Goal: Book appointment/travel/reservation

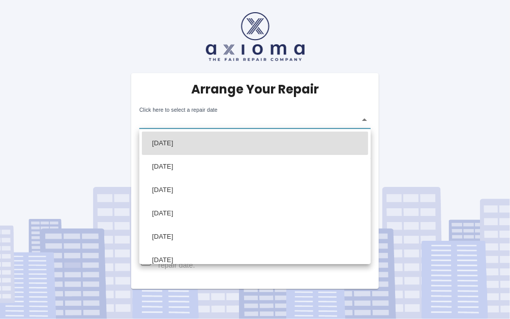
click at [366, 120] on body "Arrange Your Repair Click here to select a repair date ​ Phone Number   * 07727…" at bounding box center [255, 159] width 510 height 319
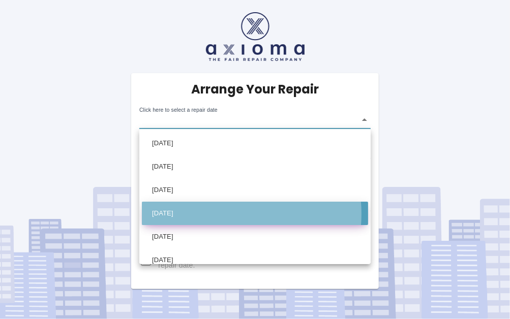
click at [213, 214] on li "[DATE]" at bounding box center [255, 213] width 226 height 23
type input "[DATE]T00:00:00.000Z"
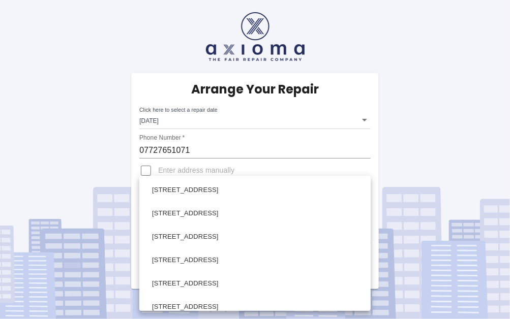
click at [359, 233] on body "Arrange Your Repair Click here to select a repair date [DATE] [DATE]T00:00:00.0…" at bounding box center [255, 159] width 510 height 319
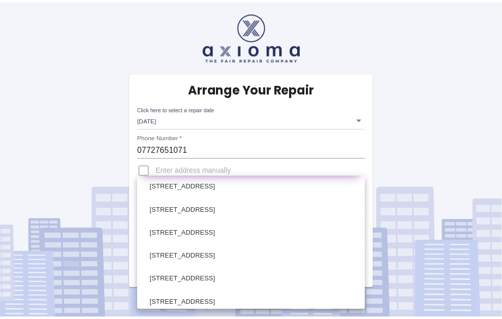
scroll to position [152, 0]
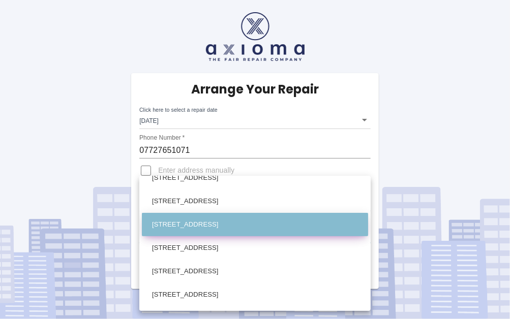
click at [267, 228] on li "[STREET_ADDRESS]" at bounding box center [255, 224] width 226 height 23
type input "[STREET_ADDRESS]"
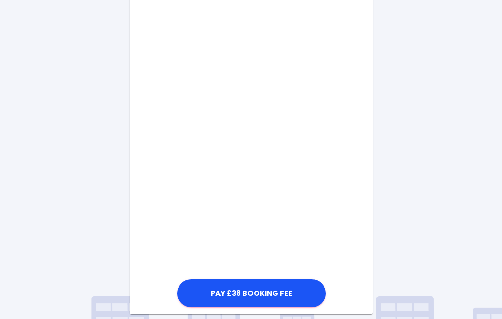
scroll to position [516, 0]
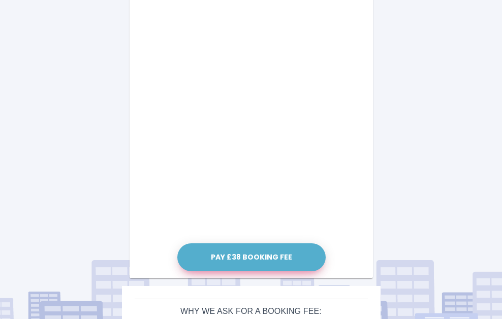
click at [241, 254] on button "Pay £38 Booking Fee" at bounding box center [251, 257] width 148 height 28
